Goal: Task Accomplishment & Management: Complete application form

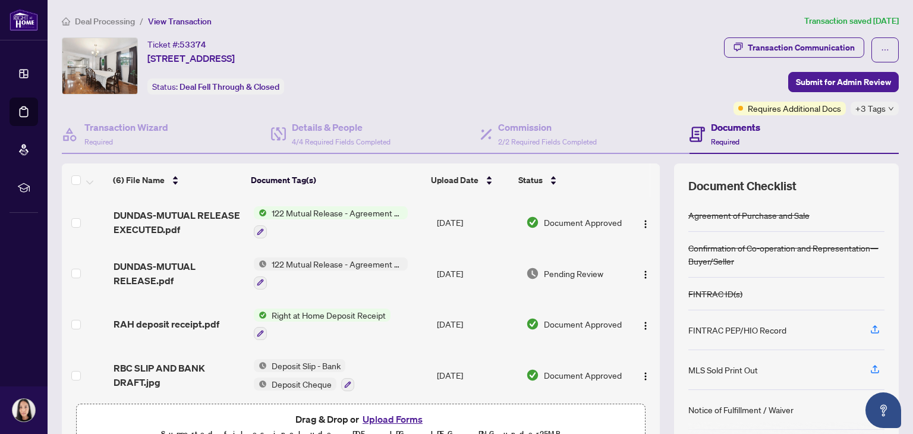
click at [466, 44] on div "Ticket #: 53374 [STREET_ADDRESS] Status: Deal Fell Through & Closed" at bounding box center [390, 65] width 657 height 57
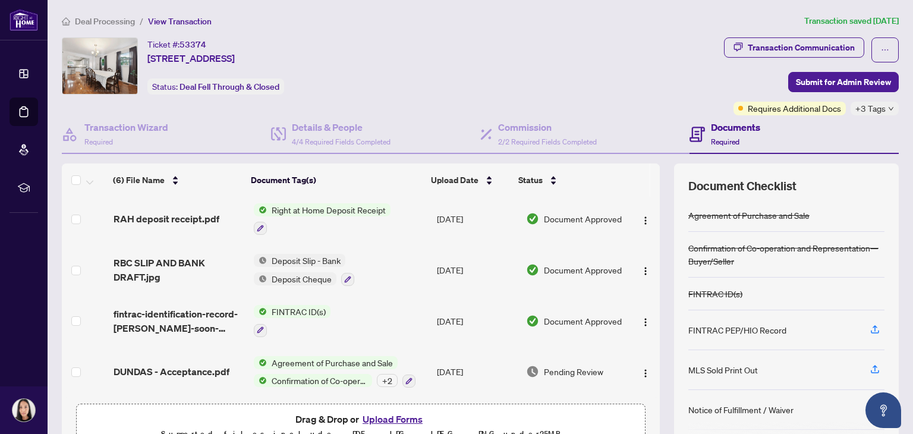
click at [390, 423] on button "Upload Forms" at bounding box center [392, 418] width 67 height 15
click at [397, 421] on button "Upload Forms" at bounding box center [392, 418] width 67 height 15
click at [146, 256] on span "RBC SLIP AND BANK DRAFT.jpg" at bounding box center [179, 270] width 130 height 29
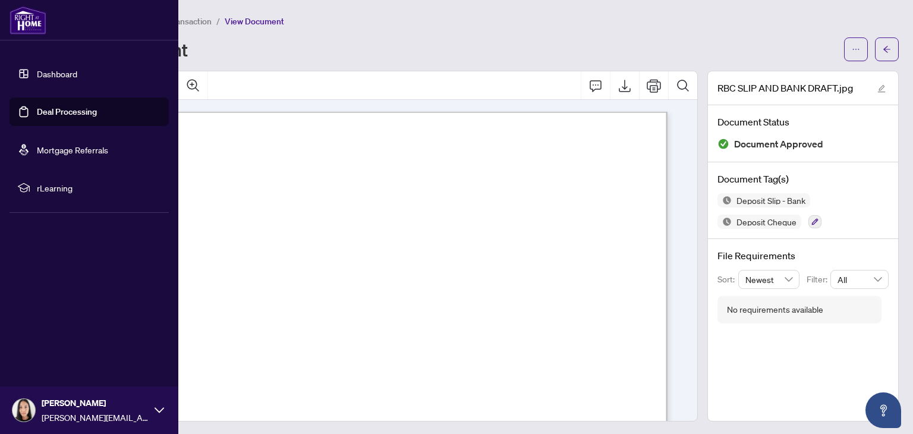
click at [65, 74] on link "Dashboard" at bounding box center [57, 73] width 40 height 11
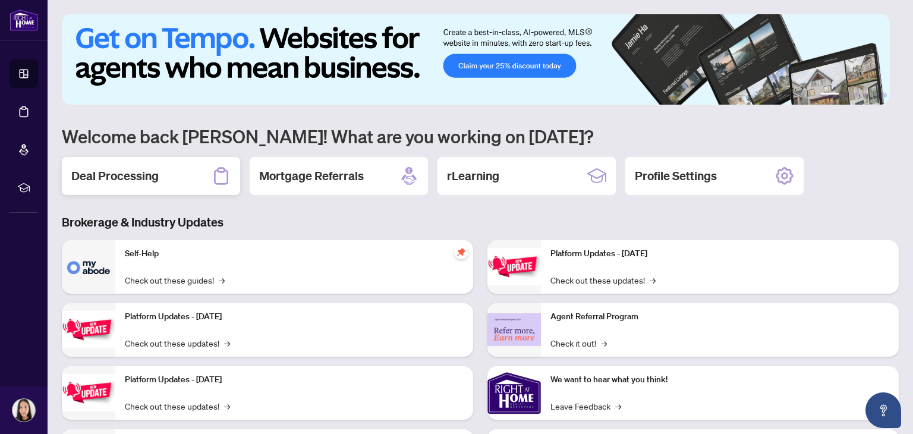
click at [146, 160] on div "Deal Processing" at bounding box center [151, 176] width 178 height 38
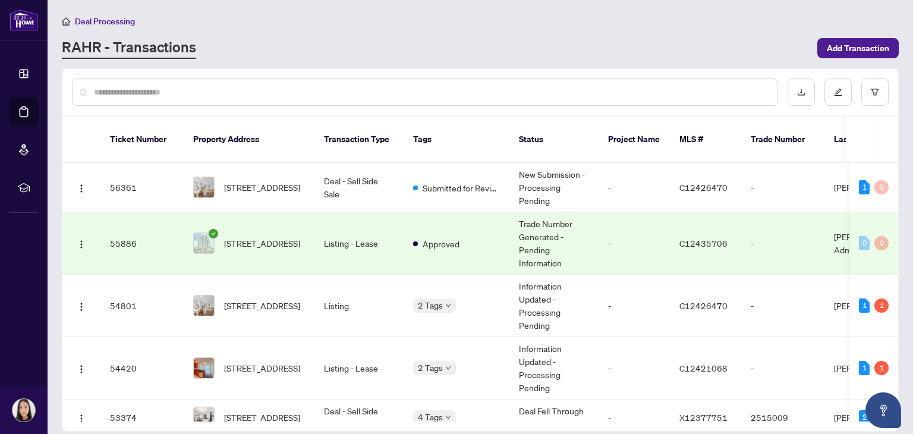
click at [210, 214] on td "[STREET_ADDRESS]" at bounding box center [249, 243] width 131 height 62
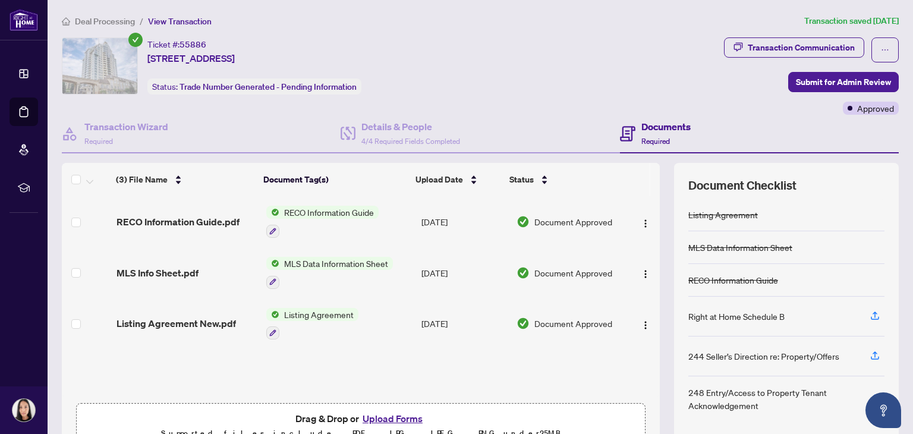
click at [135, 39] on icon "check-circle" at bounding box center [135, 40] width 14 height 14
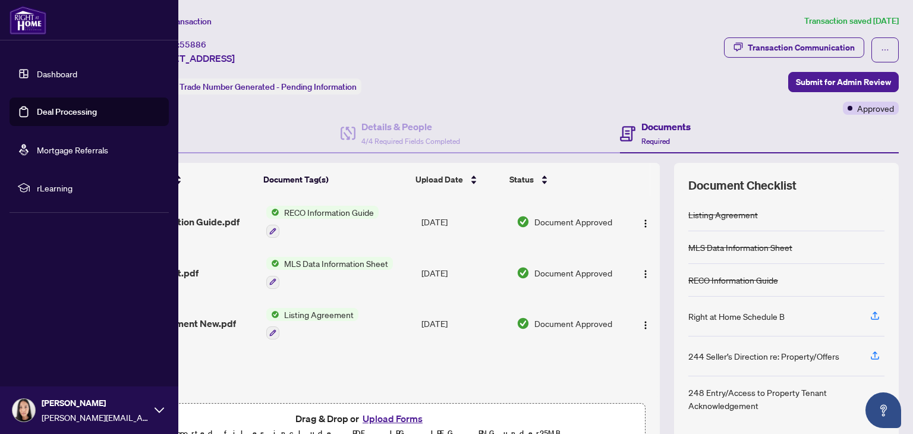
click at [48, 79] on link "Dashboard" at bounding box center [57, 73] width 40 height 11
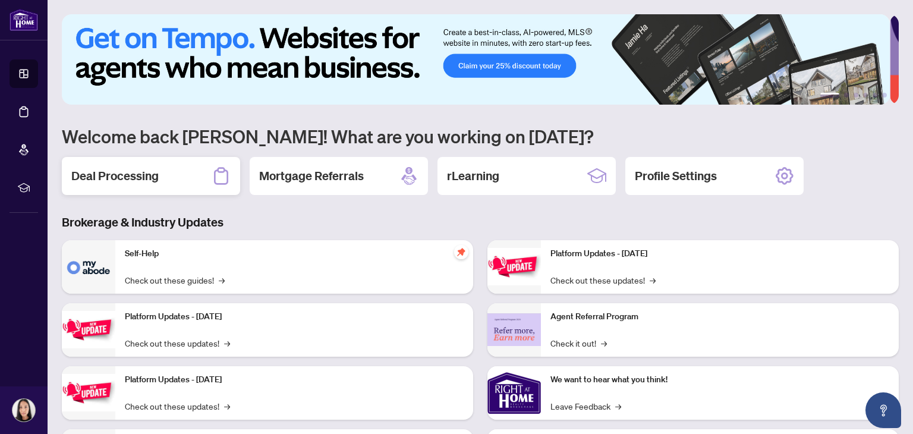
click at [190, 171] on div "Deal Processing" at bounding box center [151, 176] width 178 height 38
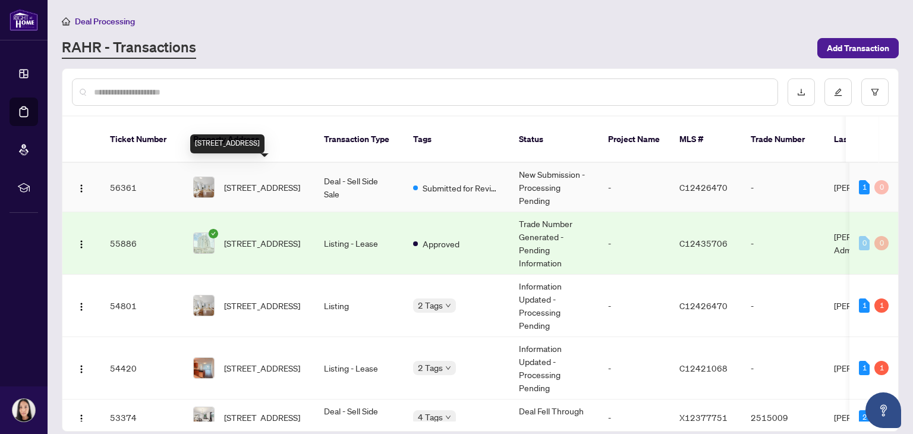
click at [262, 181] on span "[STREET_ADDRESS]" at bounding box center [262, 187] width 76 height 13
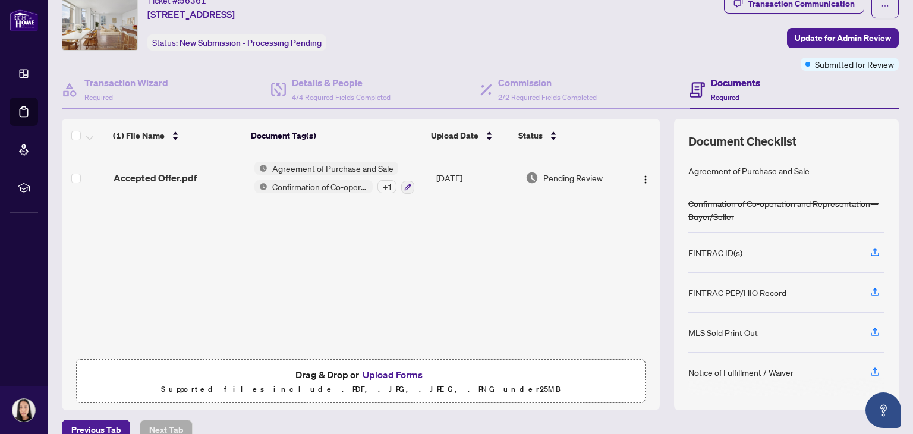
scroll to position [64, 0]
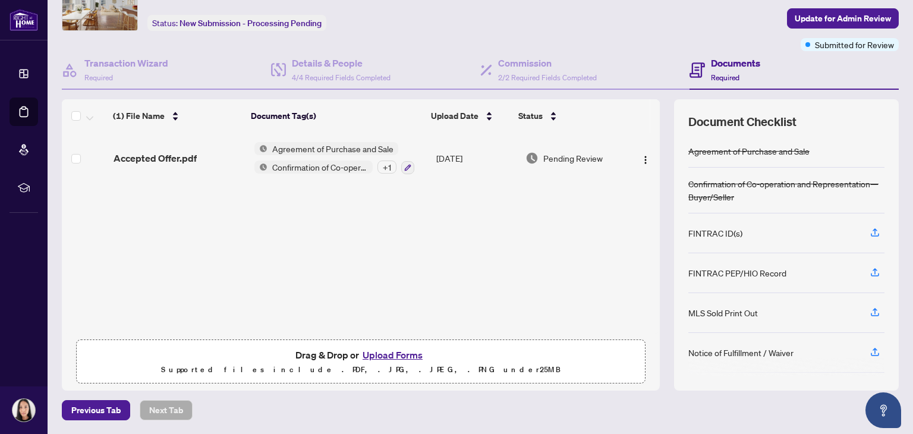
click at [409, 352] on button "Upload Forms" at bounding box center [392, 354] width 67 height 15
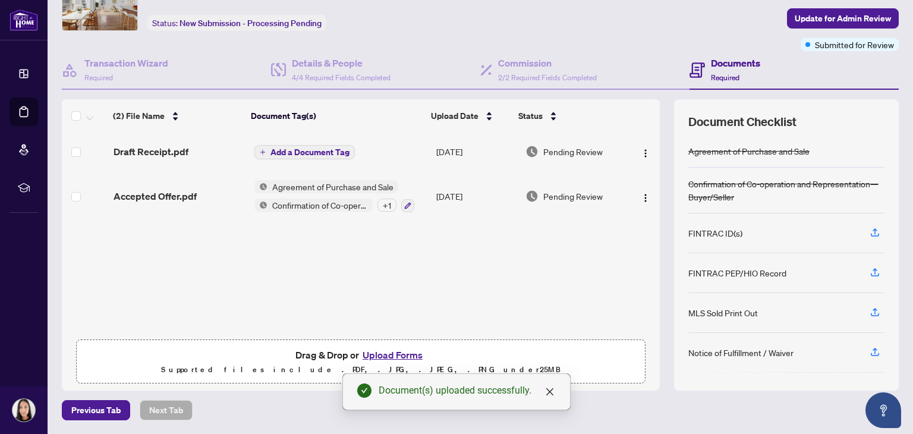
click at [314, 151] on span "Add a Document Tag" at bounding box center [309, 152] width 79 height 8
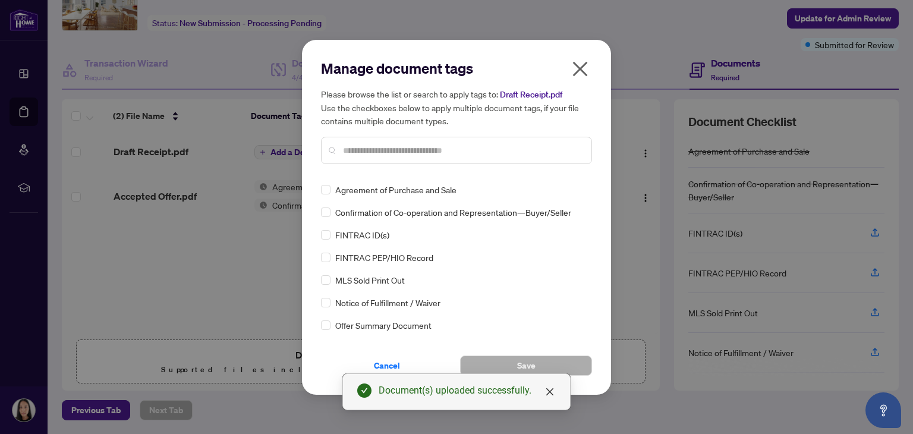
click at [435, 147] on input "text" at bounding box center [462, 150] width 239 height 13
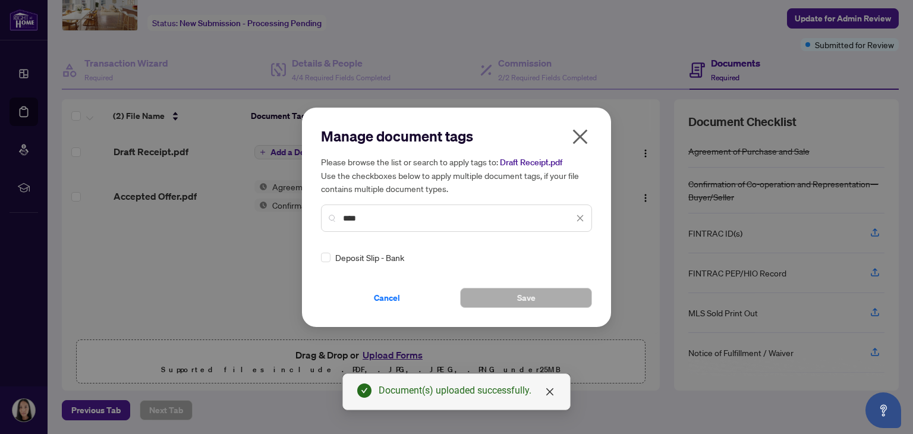
click at [386, 219] on input "****" at bounding box center [458, 218] width 231 height 13
drag, startPoint x: 385, startPoint y: 219, endPoint x: 305, endPoint y: 216, distance: 79.7
click at [305, 216] on div "Manage document tags Please browse the list or search to apply tags to: Draft R…" at bounding box center [456, 217] width 309 height 219
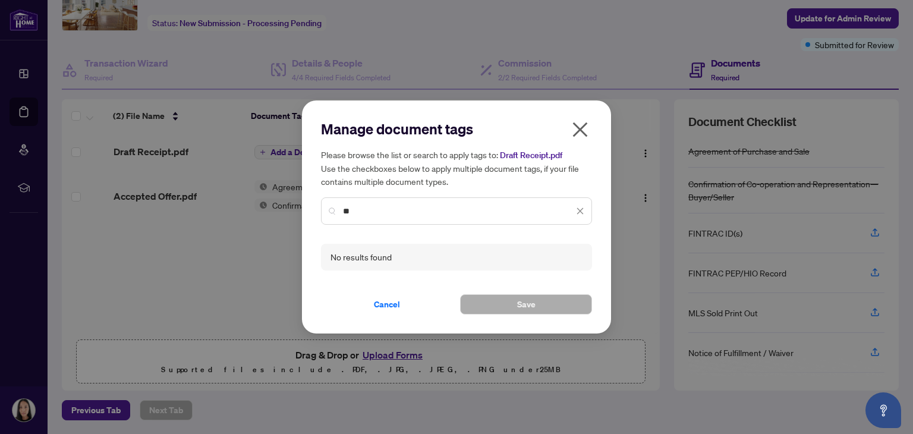
type input "*"
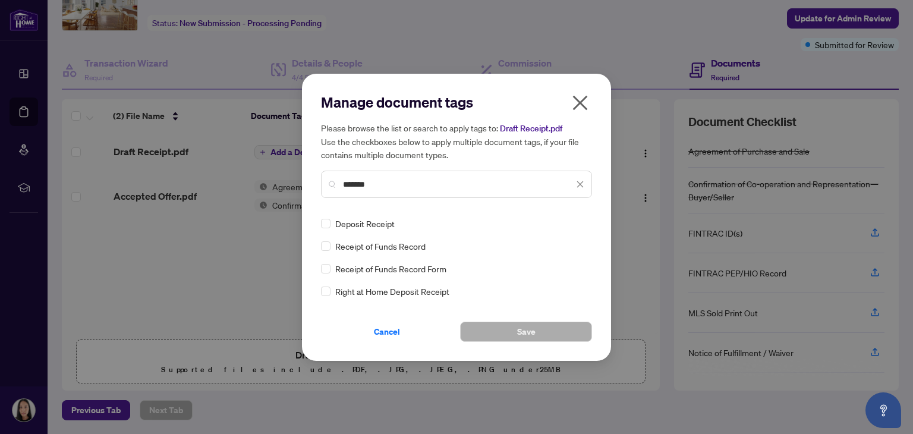
type input "*******"
click at [579, 181] on icon "close" at bounding box center [580, 184] width 8 height 8
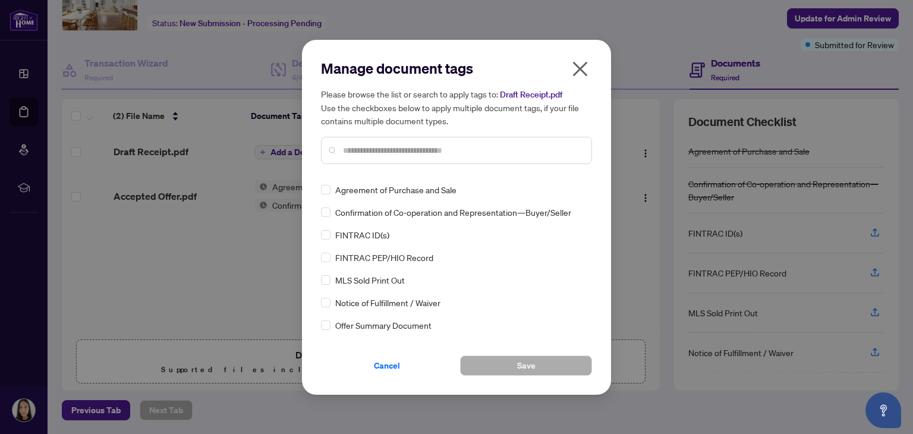
click at [469, 152] on input "text" at bounding box center [462, 150] width 239 height 13
type input "***"
click at [379, 231] on span "Deposit Cheque" at bounding box center [365, 234] width 60 height 13
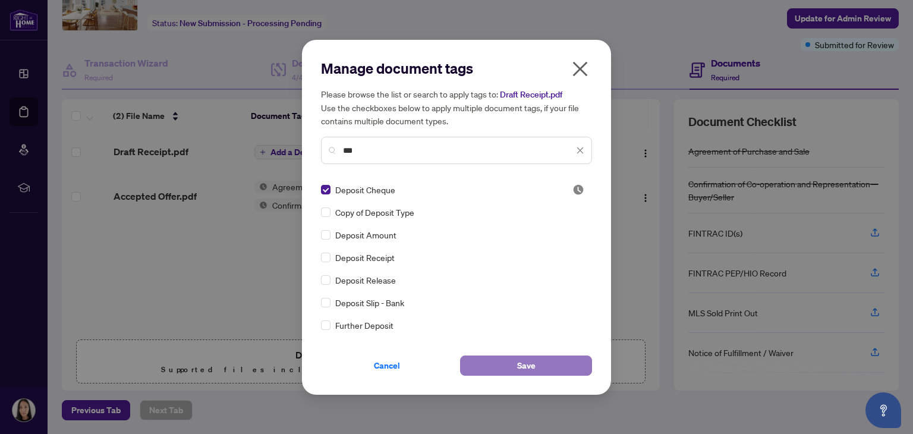
click at [540, 363] on button "Save" at bounding box center [526, 365] width 132 height 20
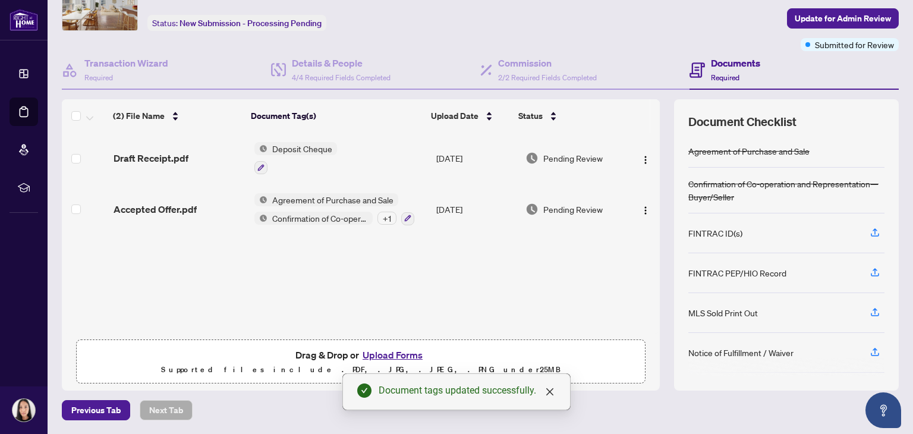
click at [379, 352] on button "Upload Forms" at bounding box center [392, 354] width 67 height 15
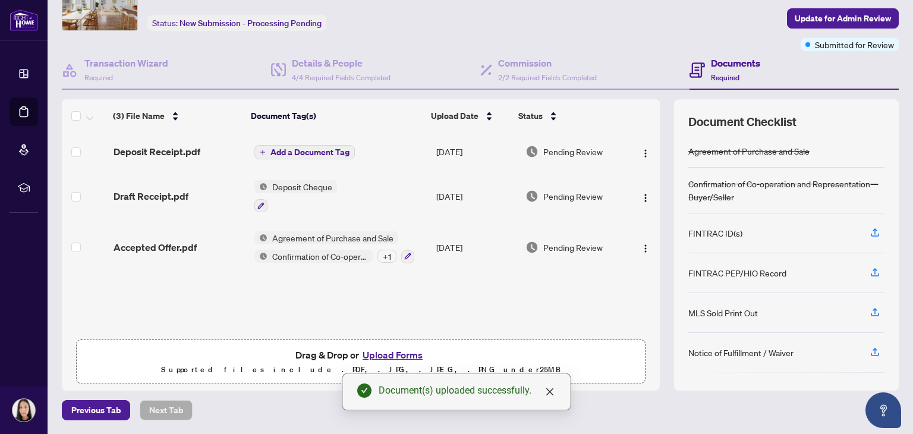
click at [309, 153] on span "Add a Document Tag" at bounding box center [309, 152] width 79 height 8
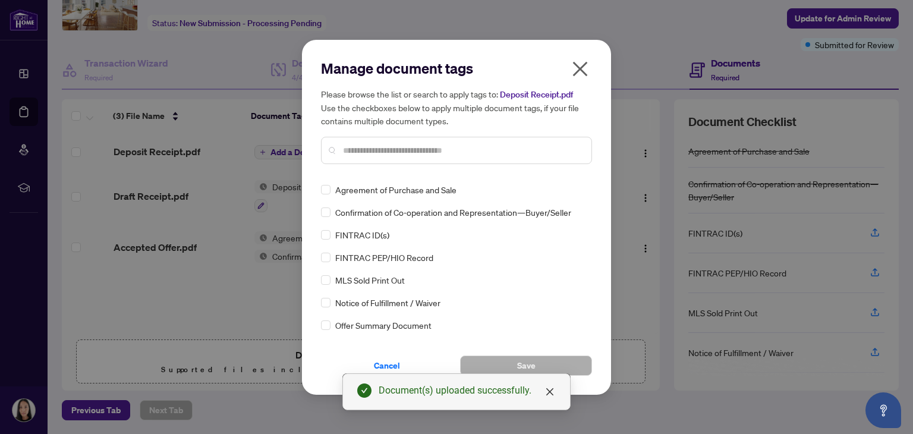
click at [395, 153] on input "text" at bounding box center [462, 150] width 239 height 13
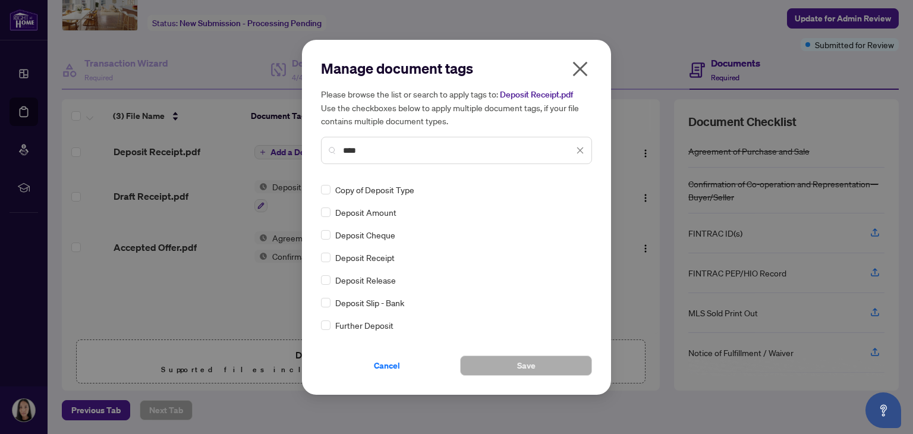
type input "****"
click at [543, 367] on button "Save" at bounding box center [526, 365] width 132 height 20
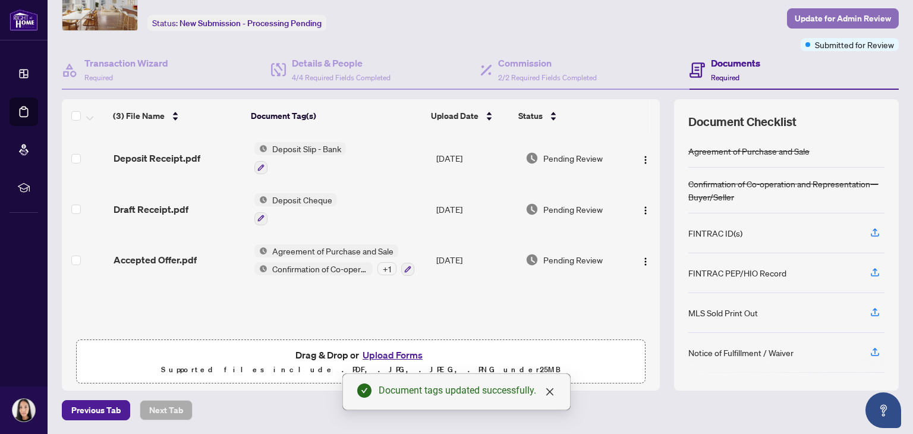
click at [795, 19] on span "Update for Admin Review" at bounding box center [843, 18] width 96 height 19
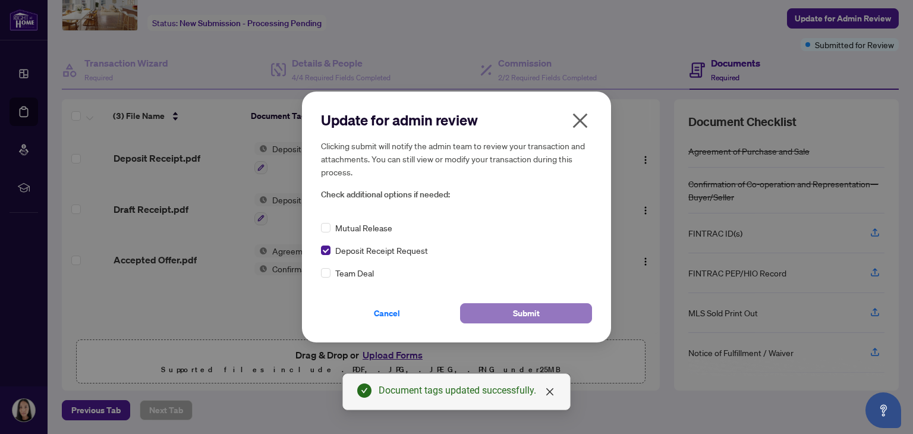
click at [523, 314] on span "Submit" at bounding box center [526, 313] width 27 height 19
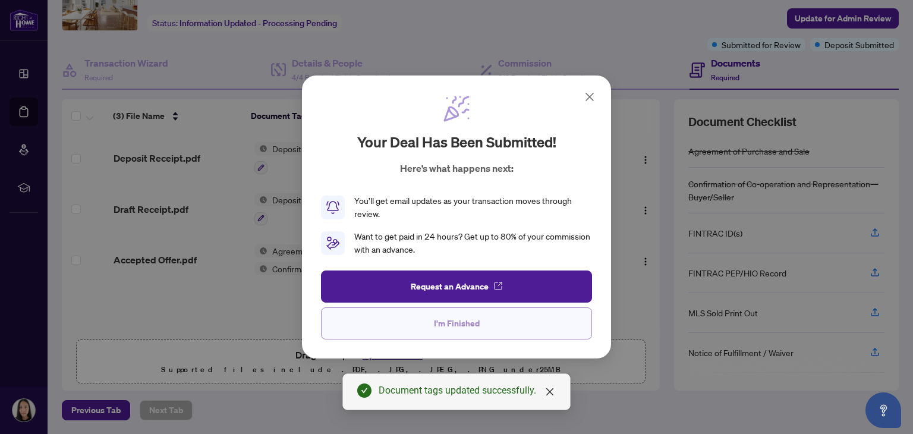
click at [482, 322] on button "I'm Finished" at bounding box center [456, 323] width 271 height 32
